Goal: Communication & Community: Answer question/provide support

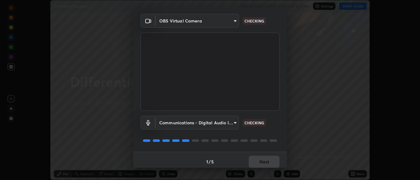
scroll to position [22, 0]
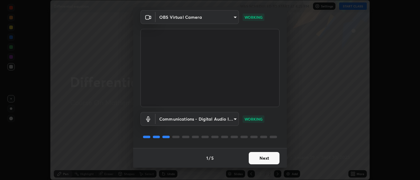
click at [267, 158] on button "Next" at bounding box center [264, 158] width 31 height 12
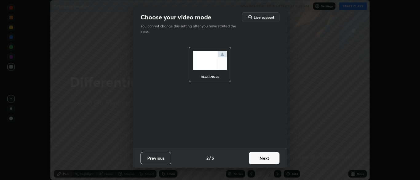
click at [267, 159] on button "Next" at bounding box center [264, 158] width 31 height 12
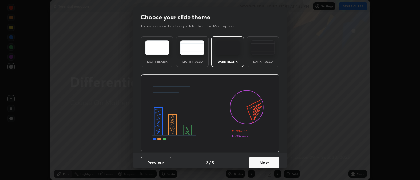
click at [265, 162] on button "Next" at bounding box center [264, 163] width 31 height 12
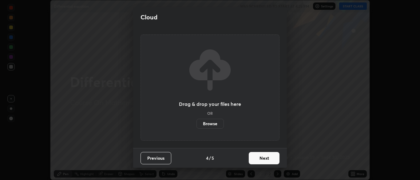
click at [268, 158] on button "Next" at bounding box center [264, 158] width 31 height 12
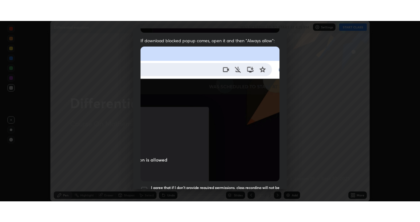
scroll to position [147, 0]
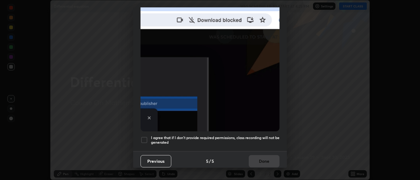
click at [146, 136] on div at bounding box center [144, 139] width 7 height 7
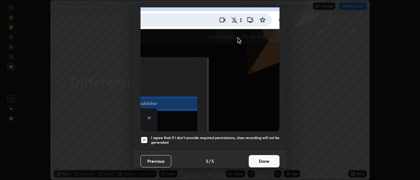
click at [263, 156] on button "Done" at bounding box center [264, 161] width 31 height 12
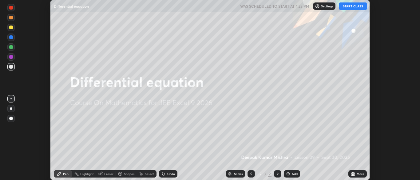
click at [360, 174] on div "More" at bounding box center [361, 173] width 8 height 3
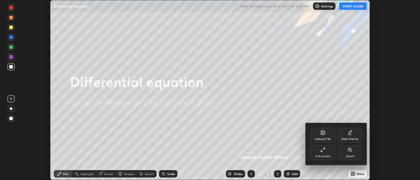
click at [326, 154] on div "Full screen" at bounding box center [323, 152] width 25 height 15
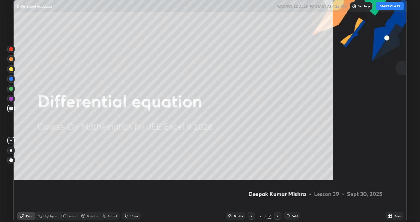
scroll to position [222, 420]
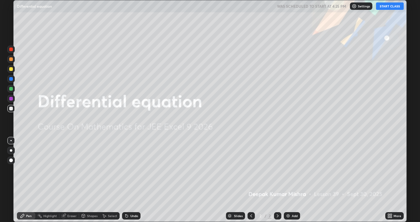
click at [390, 9] on button "START CLASS" at bounding box center [390, 5] width 28 height 7
click at [293, 180] on div "Add" at bounding box center [295, 215] width 6 height 3
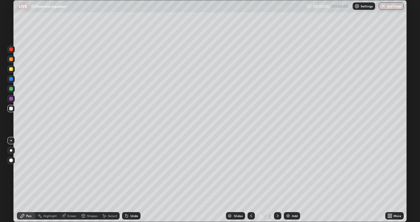
click at [10, 69] on div at bounding box center [11, 69] width 4 height 4
click at [366, 7] on p "Settings" at bounding box center [367, 6] width 12 height 3
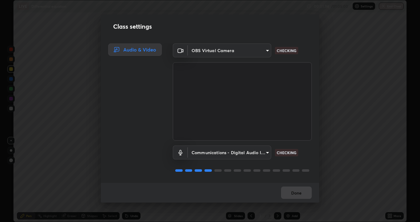
scroll to position [1, 0]
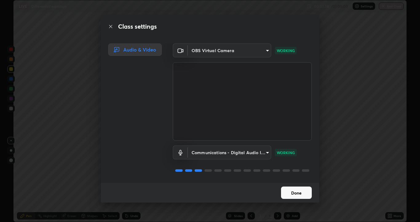
click at [302, 180] on button "Done" at bounding box center [296, 192] width 31 height 12
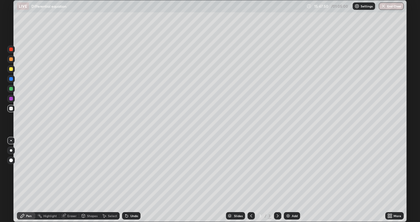
scroll to position [222, 420]
click at [71, 180] on div "Eraser" at bounding box center [71, 215] width 9 height 3
click at [32, 180] on div "Pen" at bounding box center [26, 215] width 18 height 7
click at [293, 180] on div "Add" at bounding box center [295, 215] width 6 height 3
click at [68, 180] on div "Eraser" at bounding box center [71, 215] width 9 height 3
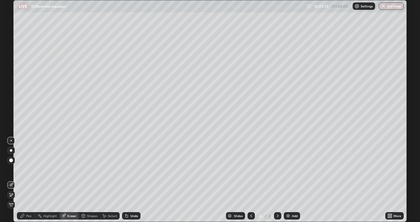
click at [23, 180] on icon at bounding box center [23, 216] width 4 height 4
click at [12, 67] on div at bounding box center [11, 69] width 4 height 4
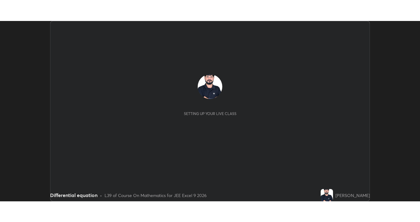
scroll to position [180, 420]
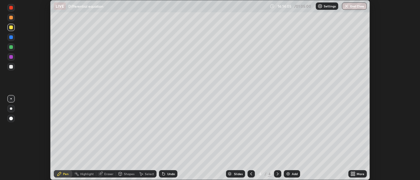
click at [354, 173] on icon at bounding box center [354, 173] width 2 height 2
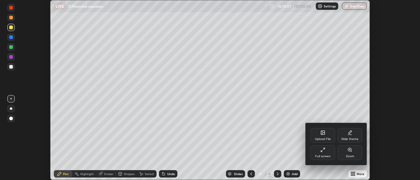
click at [325, 153] on div "Full screen" at bounding box center [323, 152] width 25 height 15
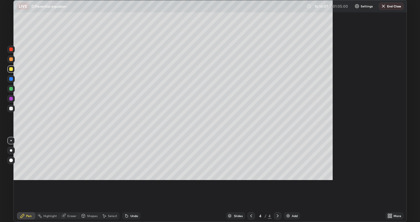
scroll to position [222, 420]
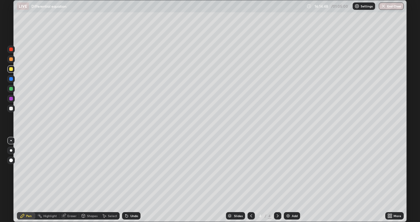
click at [291, 180] on div "Add" at bounding box center [292, 215] width 16 height 7
click at [10, 108] on div at bounding box center [11, 108] width 4 height 4
click at [11, 68] on div at bounding box center [11, 69] width 4 height 4
click at [113, 180] on div "Select" at bounding box center [112, 215] width 9 height 3
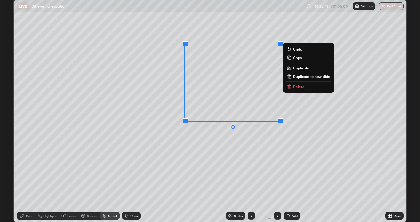
click at [301, 86] on p "Delete" at bounding box center [298, 86] width 11 height 5
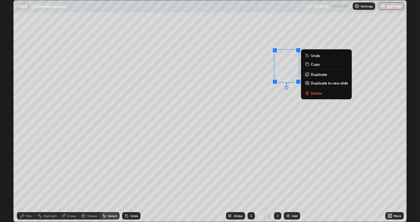
click at [318, 92] on p "Delete" at bounding box center [316, 92] width 11 height 5
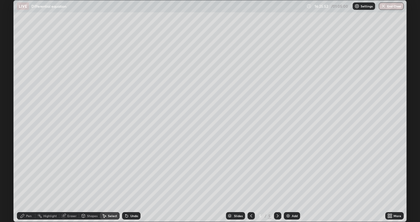
click at [28, 180] on div "Pen" at bounding box center [29, 215] width 6 height 3
click at [292, 180] on div "Add" at bounding box center [295, 215] width 6 height 3
click at [9, 108] on div at bounding box center [10, 108] width 7 height 7
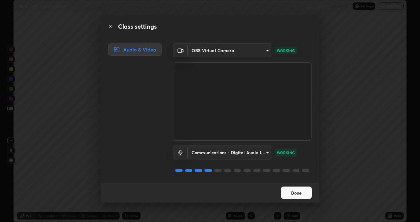
click at [298, 180] on button "Done" at bounding box center [296, 192] width 31 height 12
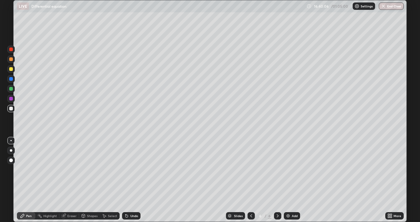
click at [390, 7] on button "End Class" at bounding box center [391, 5] width 25 height 7
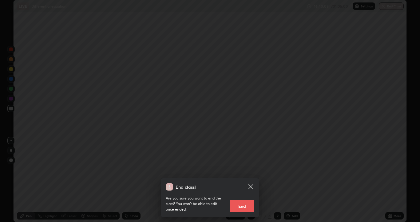
click at [245, 180] on button "End" at bounding box center [242, 205] width 25 height 12
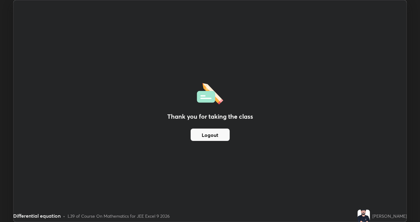
click at [245, 180] on div "Thank you for taking the class Logout" at bounding box center [210, 110] width 393 height 221
